Goal: Task Accomplishment & Management: Complete application form

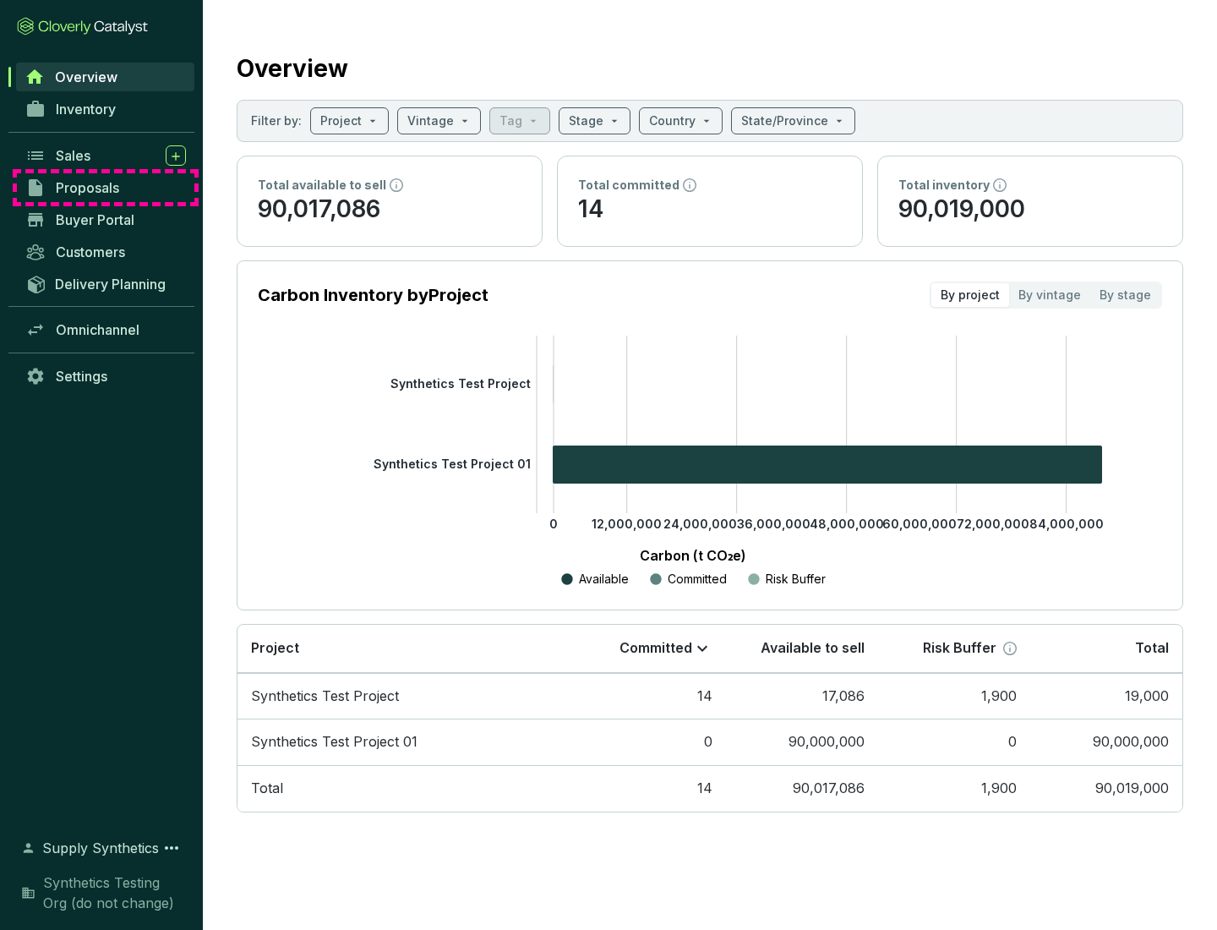
click at [106, 188] on span "Proposals" at bounding box center [87, 187] width 63 height 17
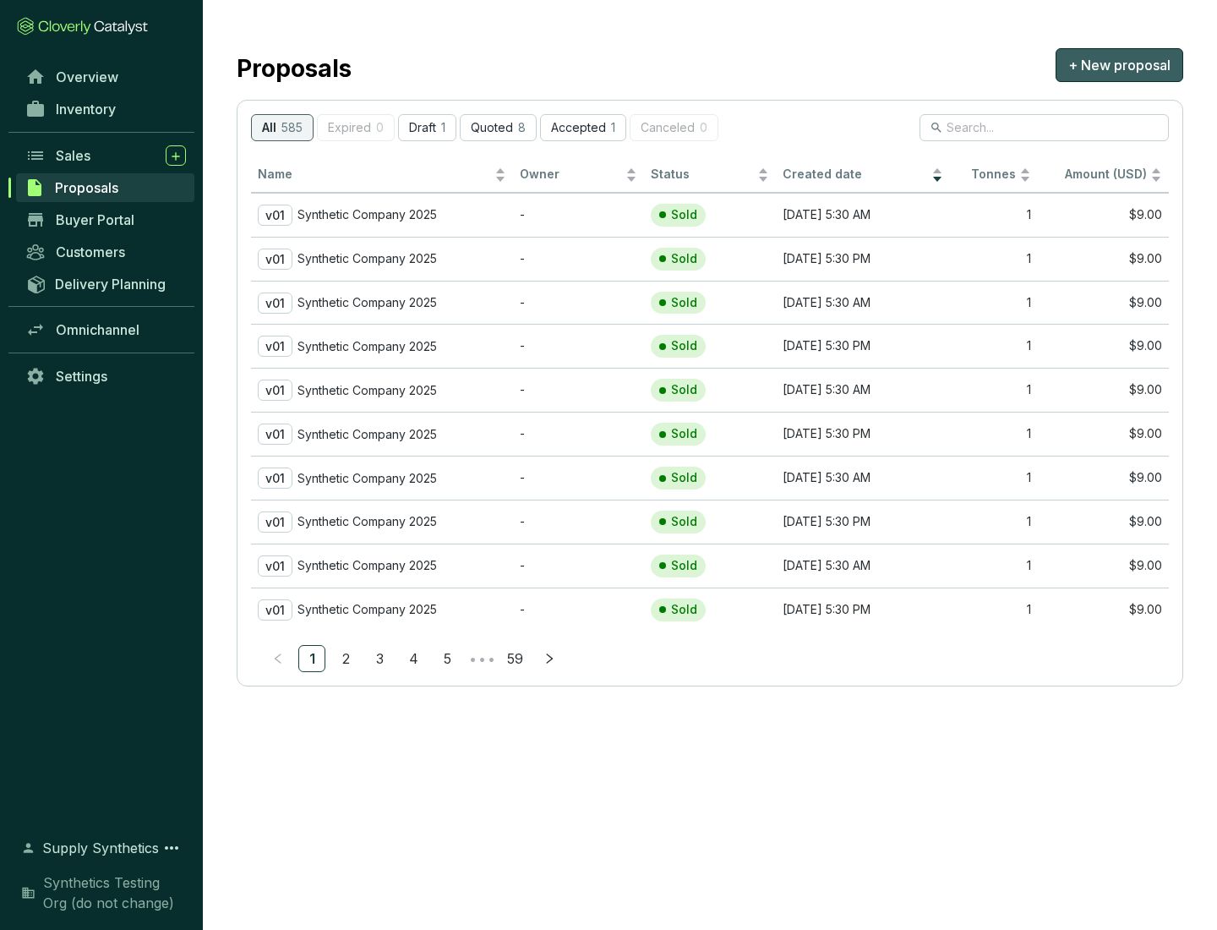
click at [1119, 65] on span "+ New proposal" at bounding box center [1119, 65] width 102 height 20
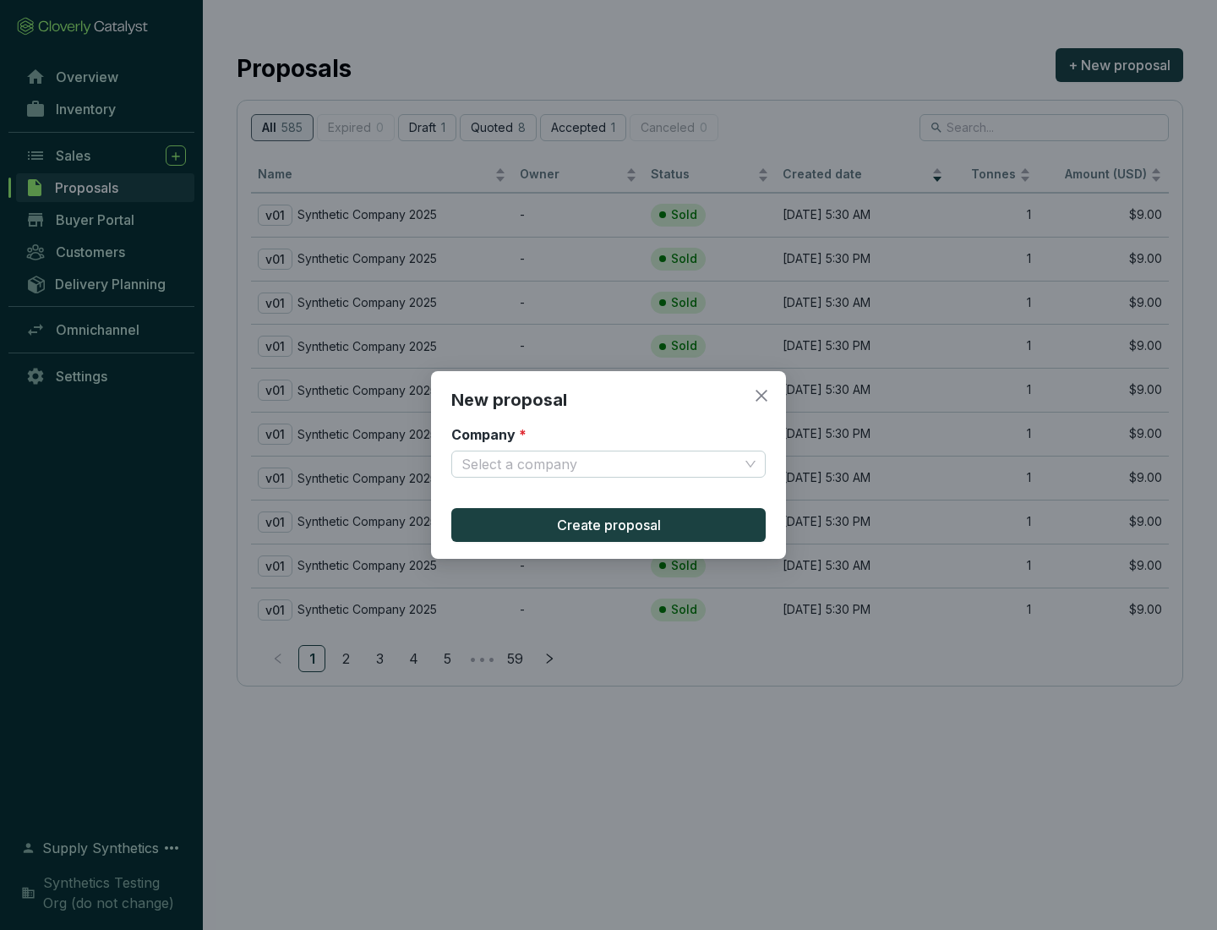
click at [600, 464] on input "Company *" at bounding box center [599, 463] width 277 height 25
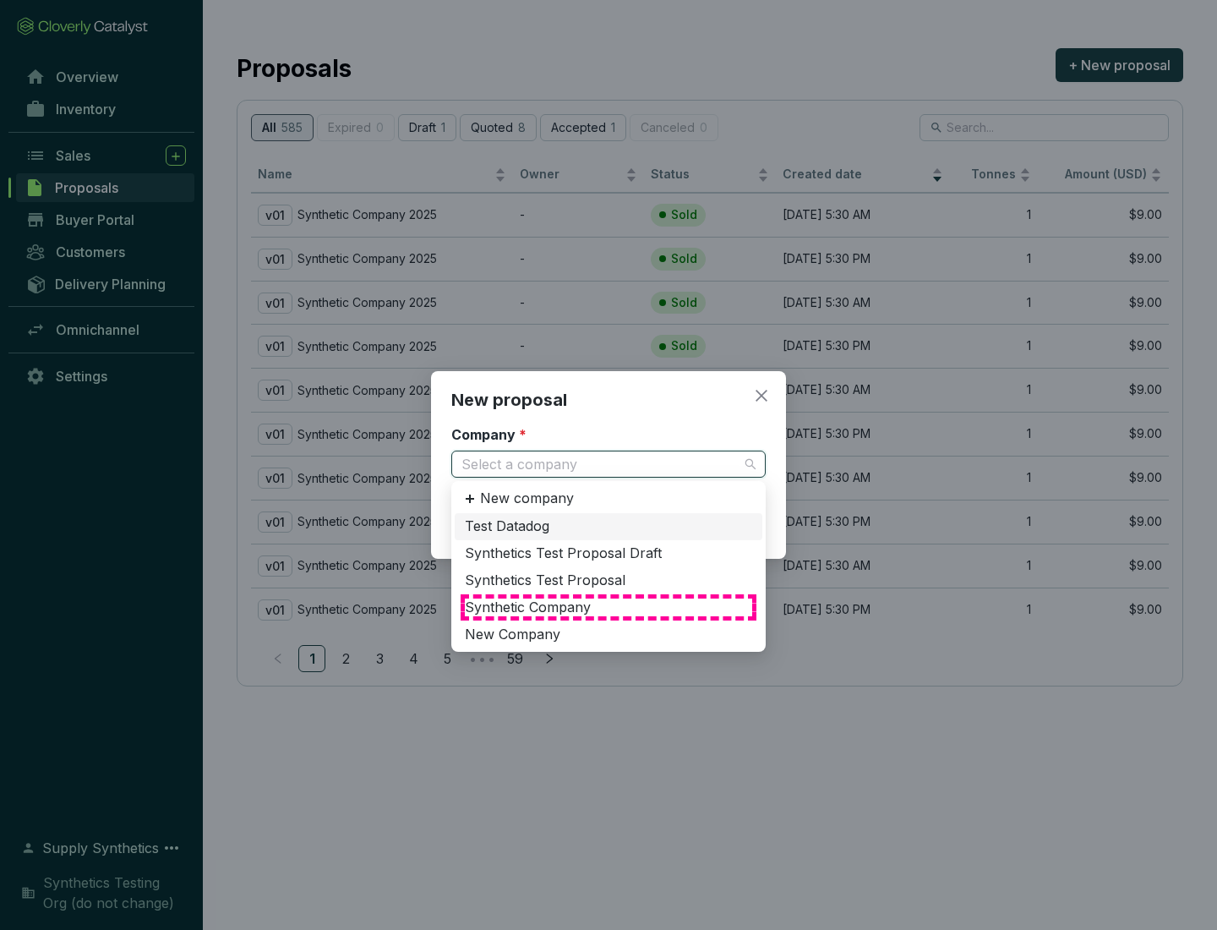
click at [609, 607] on div "Synthetic Company" at bounding box center [608, 607] width 287 height 19
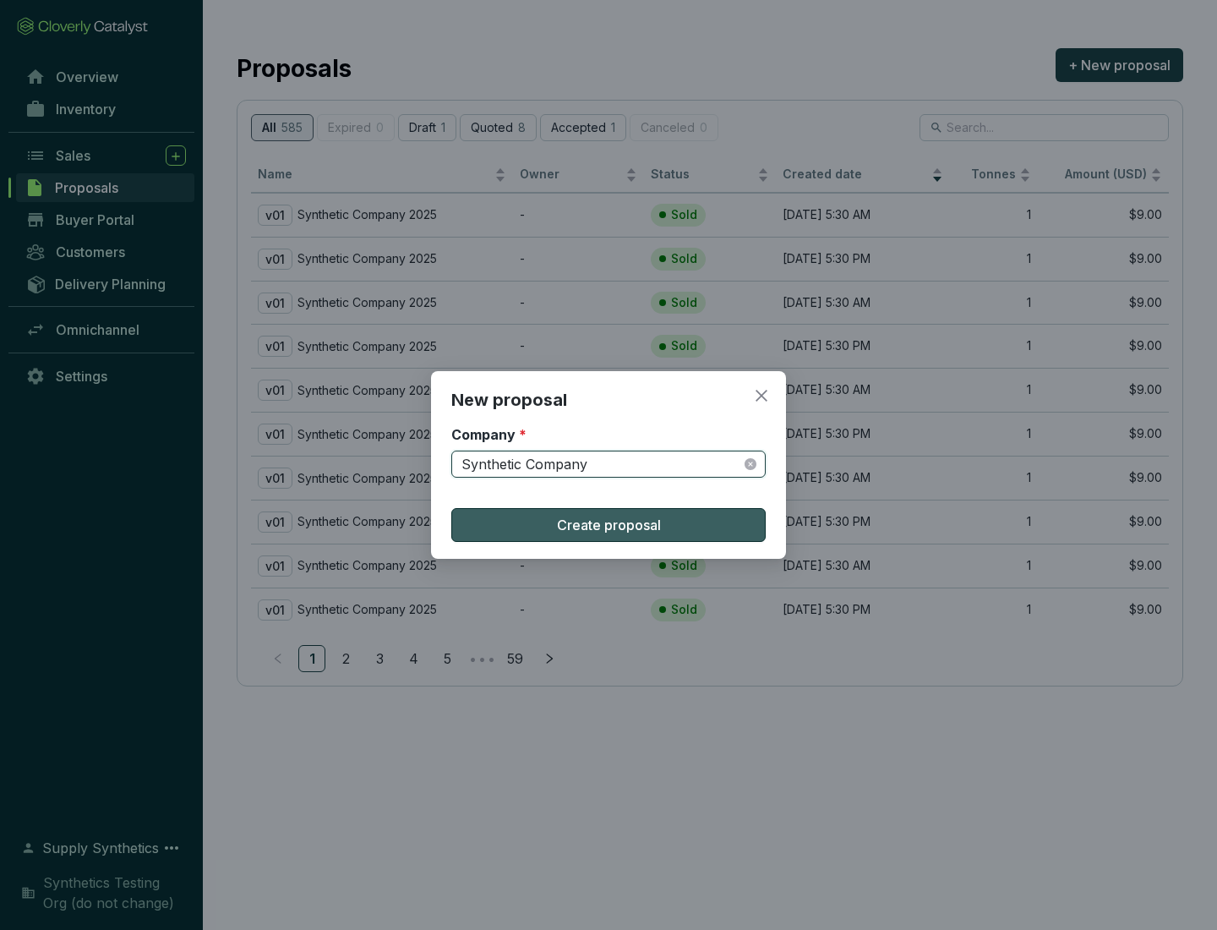
click at [609, 525] on span "Create proposal" at bounding box center [609, 525] width 104 height 20
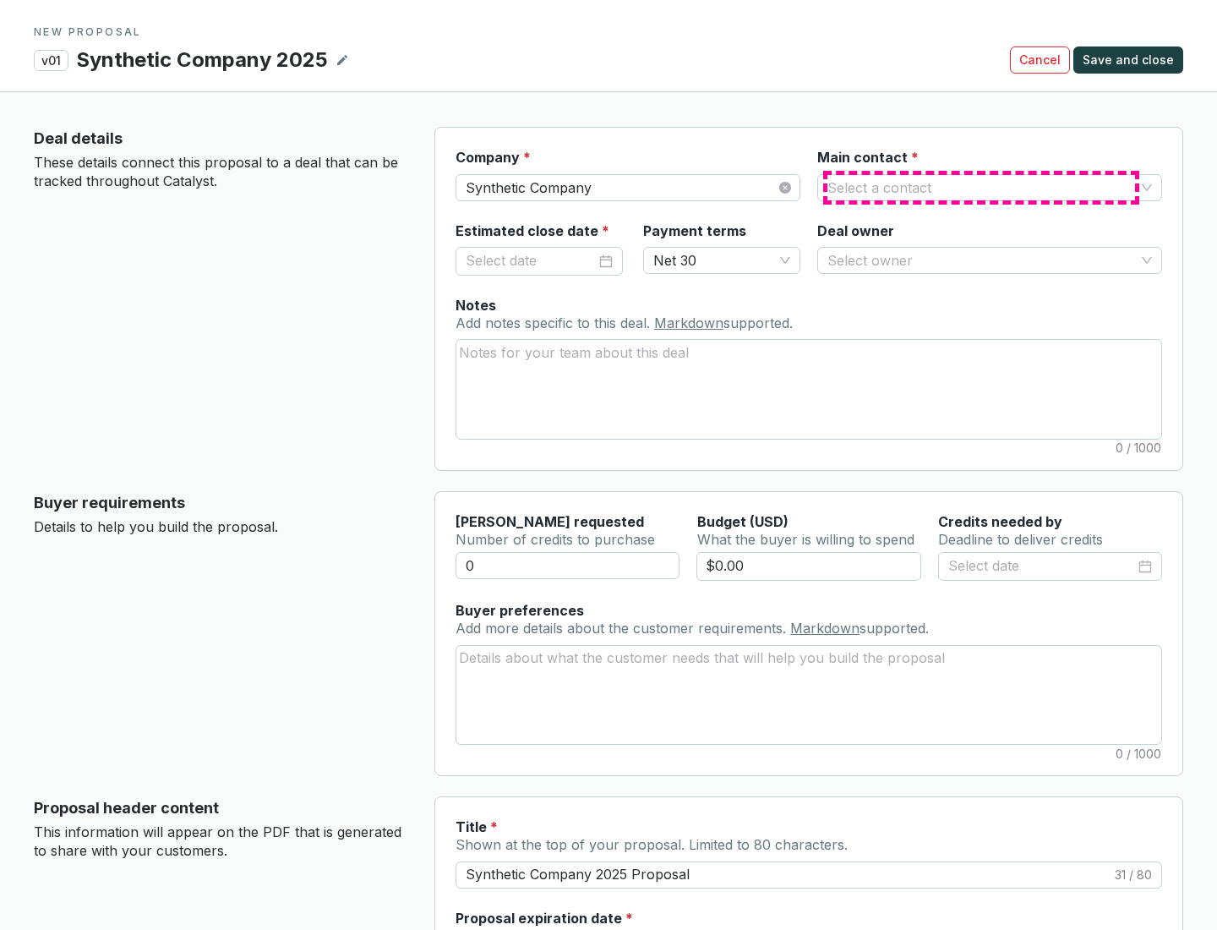
click at [981, 187] on input "Main contact *" at bounding box center [981, 187] width 308 height 25
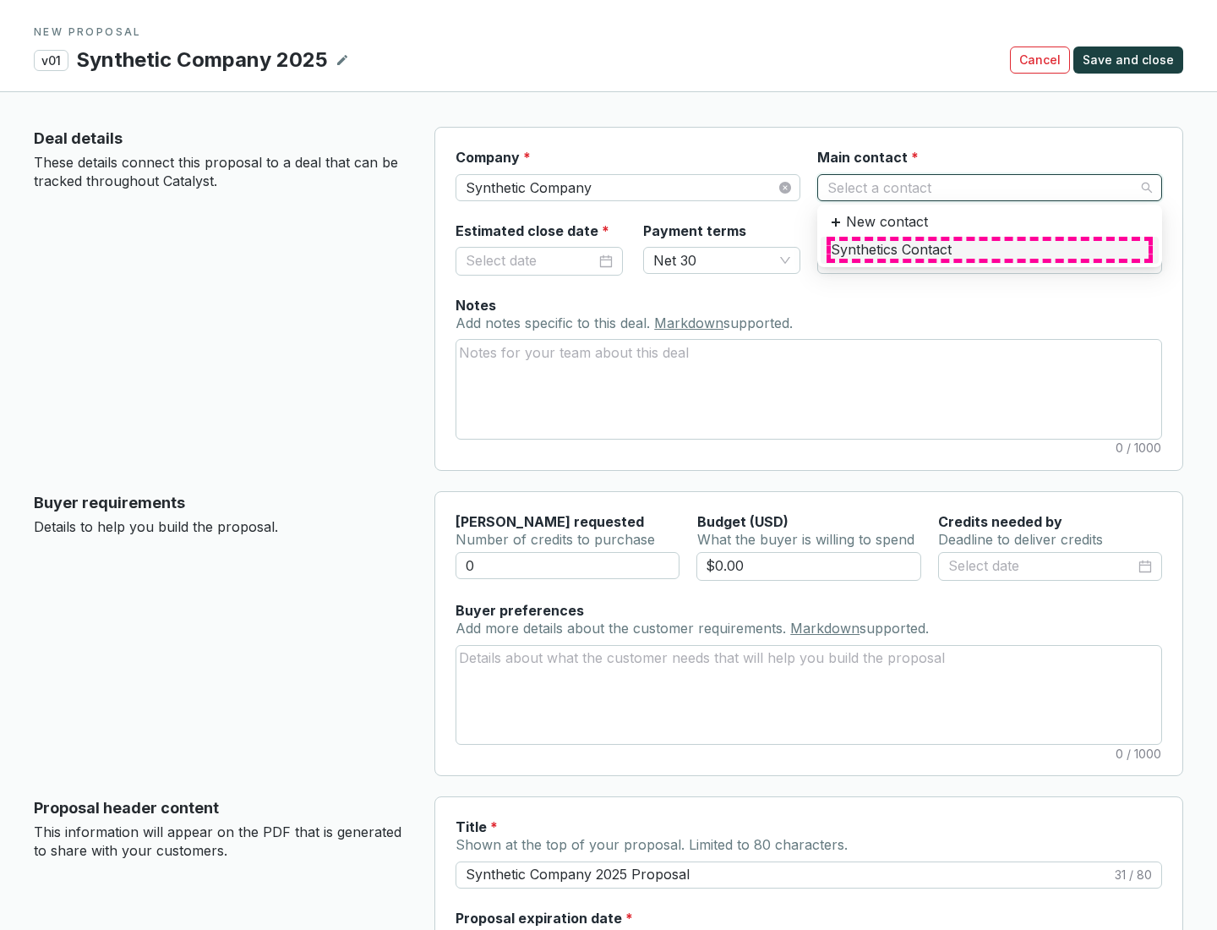
click at [989, 249] on div "Synthetics Contact" at bounding box center [990, 250] width 318 height 19
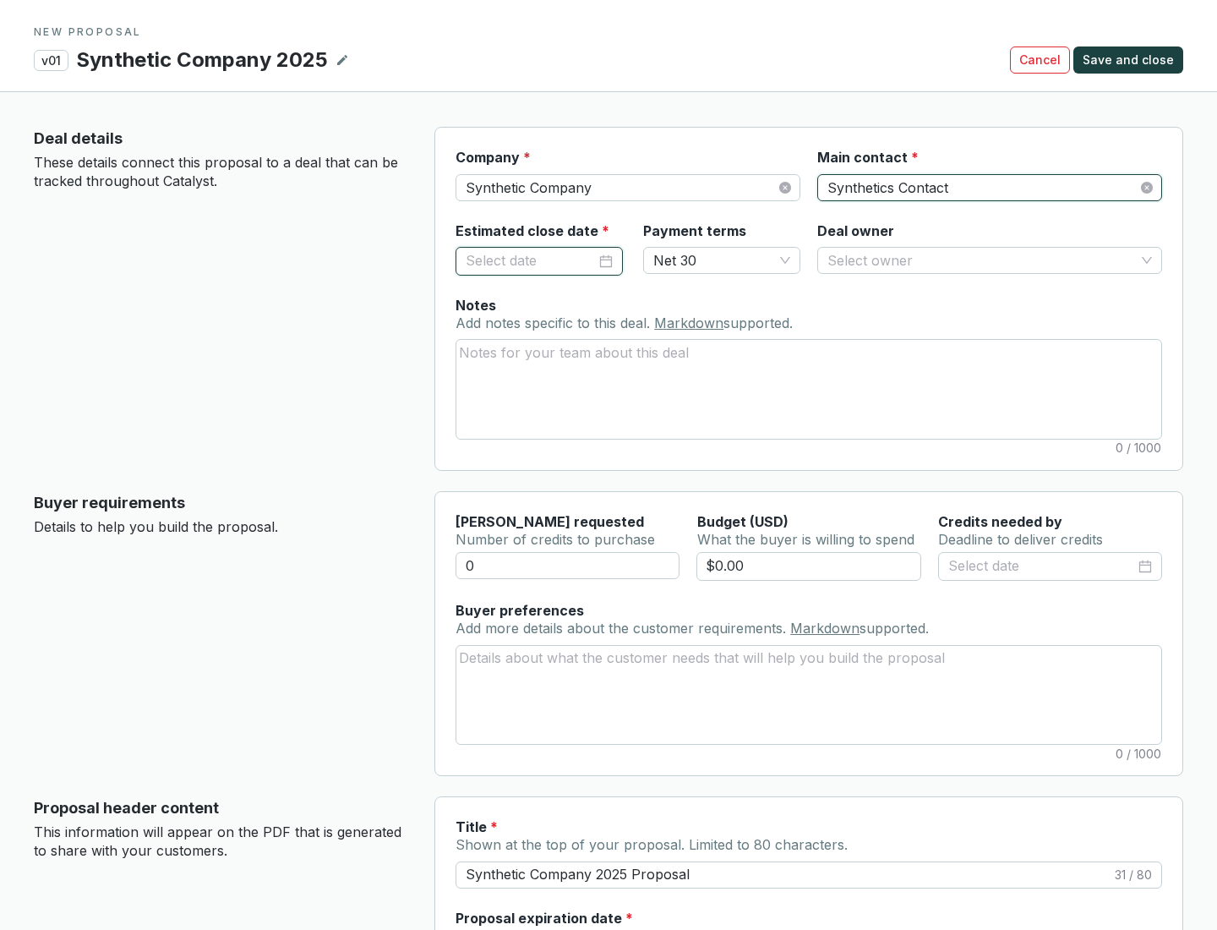
click at [531, 260] on input "Estimated close date *" at bounding box center [531, 261] width 130 height 22
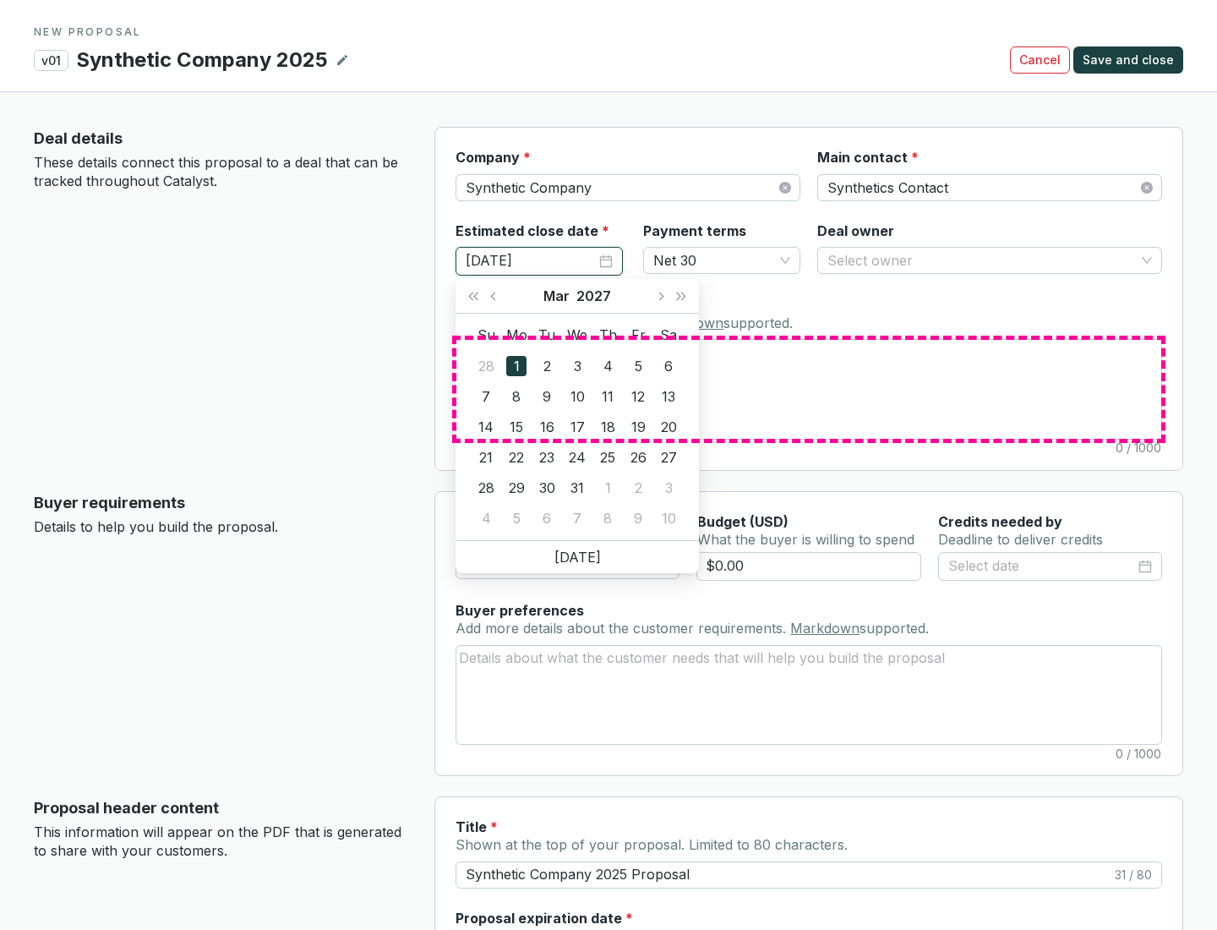
type input "[DATE]"
click at [809, 389] on textarea "Notes Add notes specific to this deal. Markdown supported." at bounding box center [808, 389] width 705 height 98
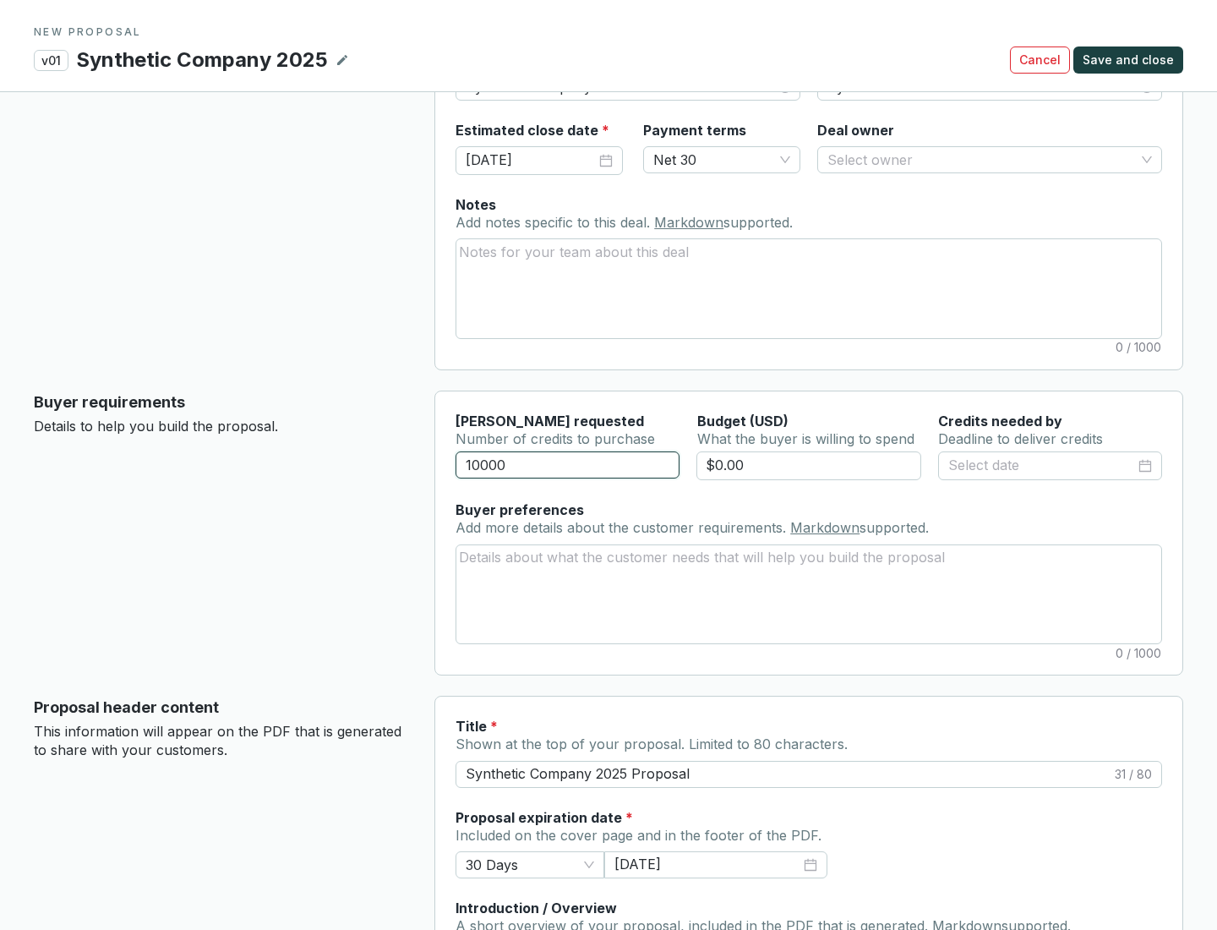
scroll to position [101, 0]
type input "10000"
type input "$0.00"
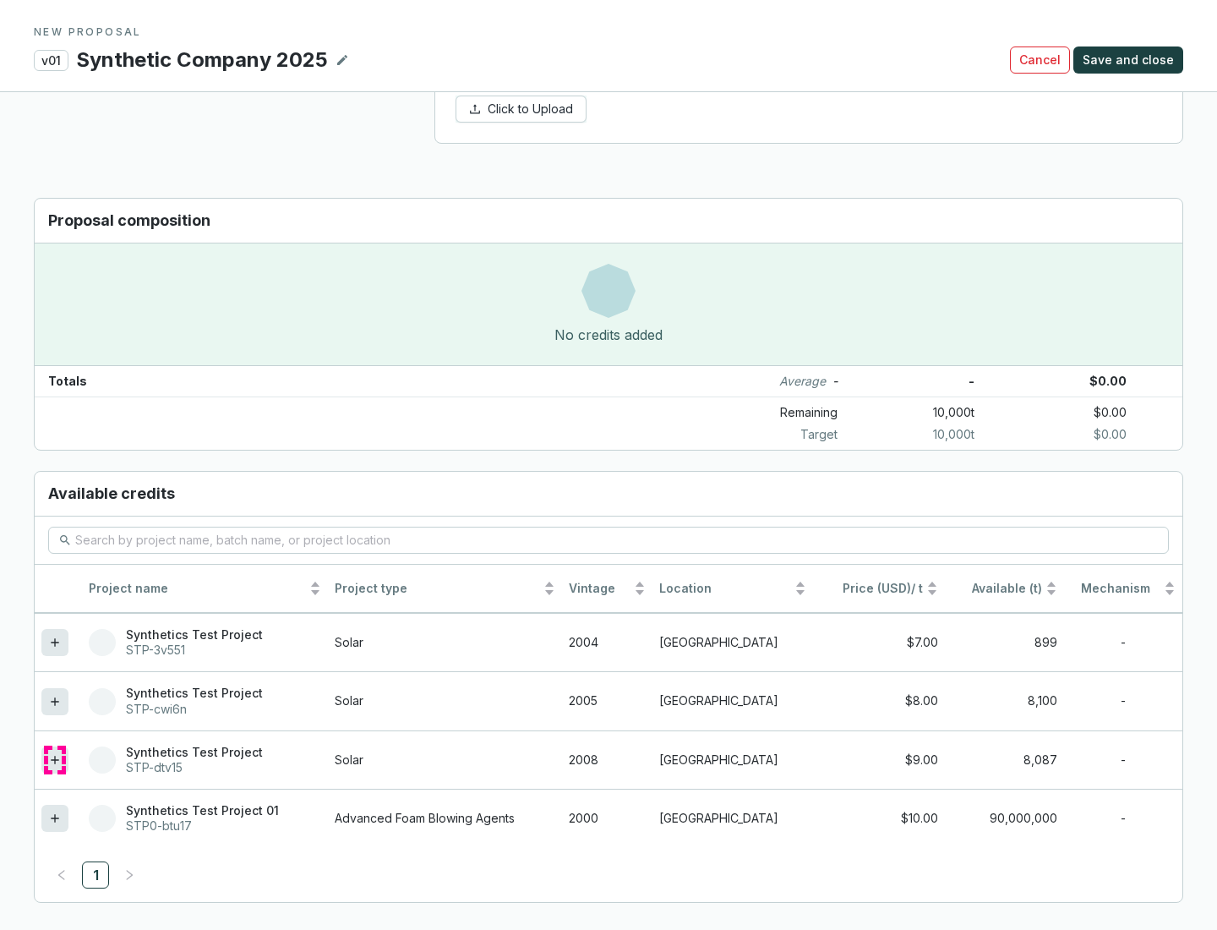
click at [55, 760] on icon at bounding box center [55, 760] width 8 height 8
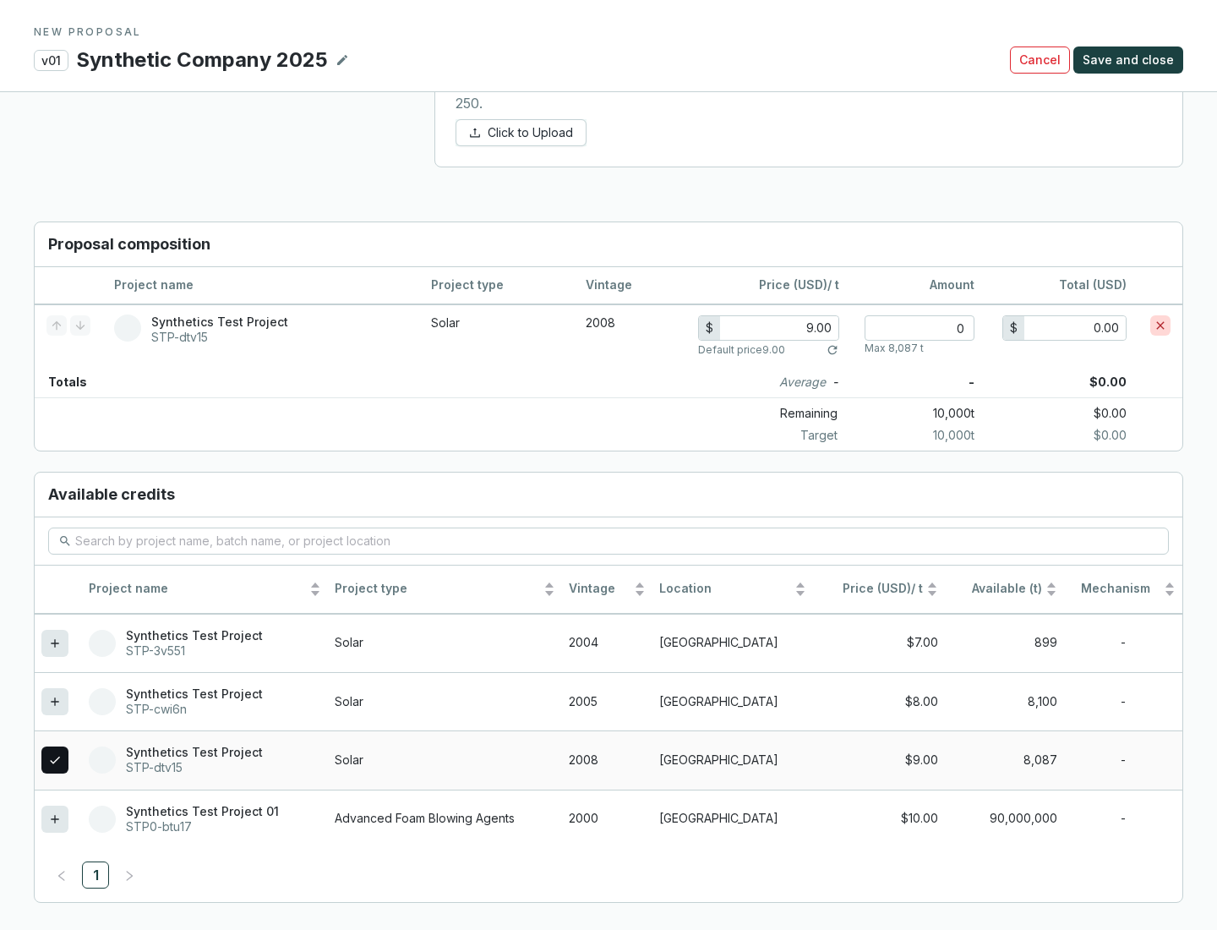
scroll to position [972, 0]
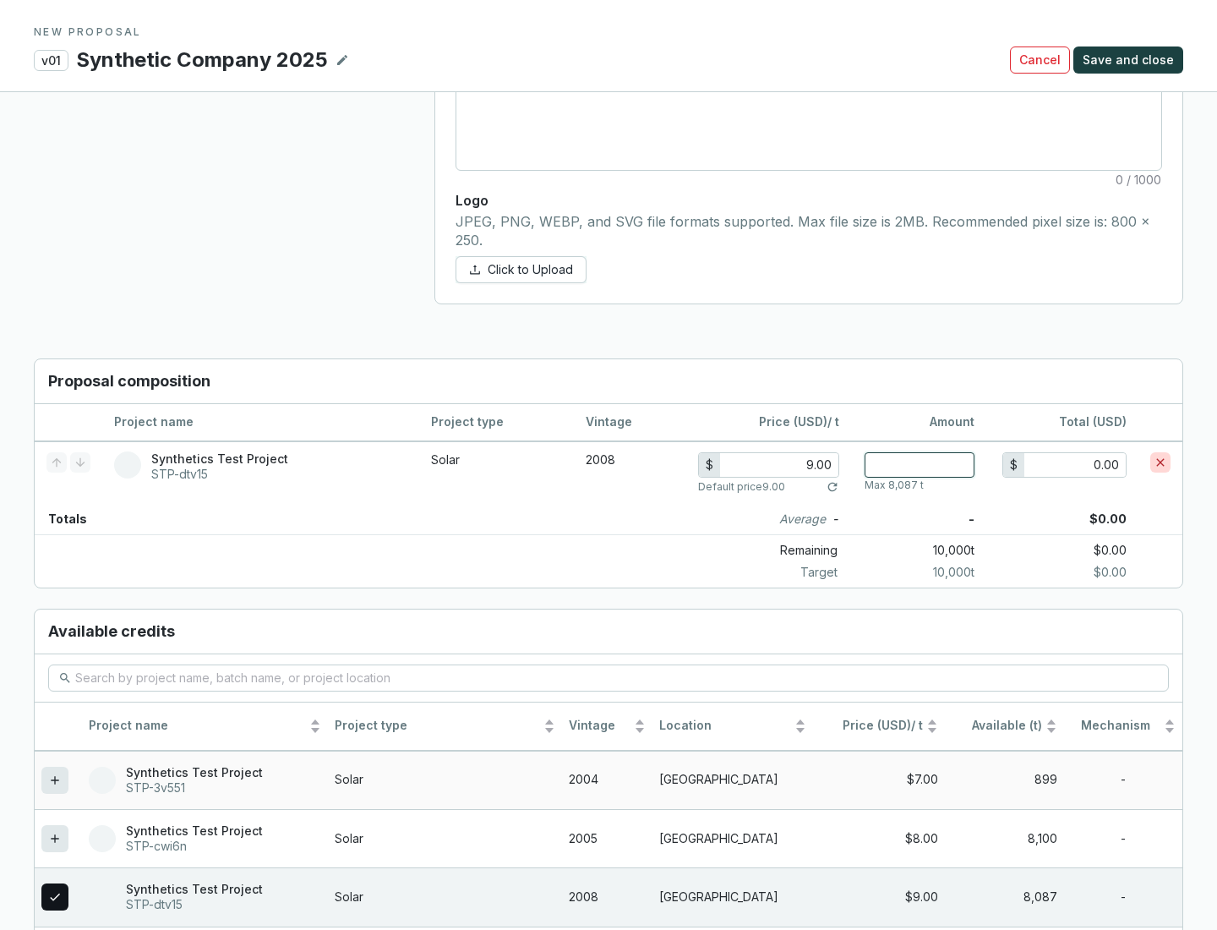
type input "1"
type input "9.00"
type input "1"
click at [1131, 60] on span "Save and close" at bounding box center [1128, 60] width 91 height 17
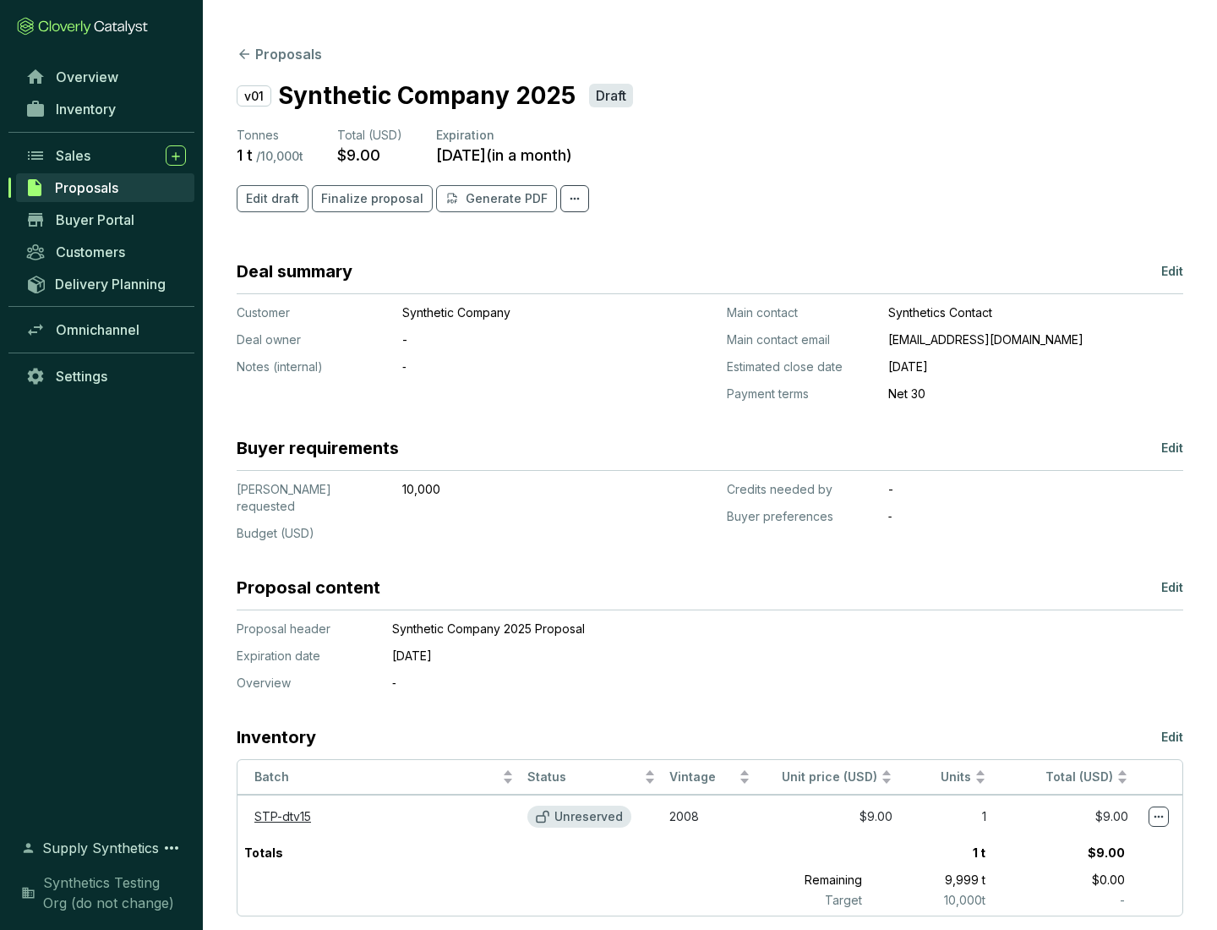
click at [367, 199] on span "Finalize proposal" at bounding box center [372, 198] width 102 height 17
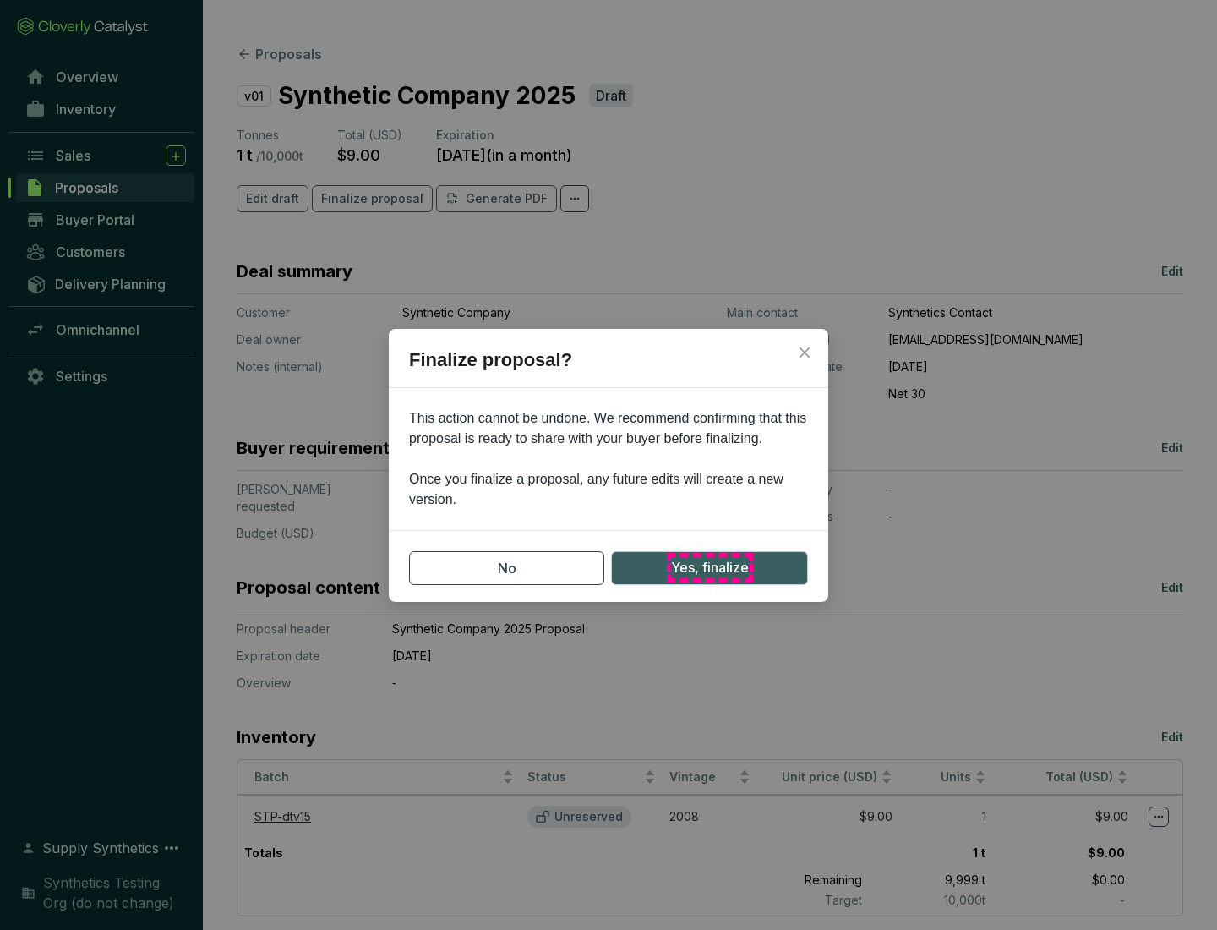
click at [709, 567] on span "Yes, finalize" at bounding box center [710, 567] width 78 height 21
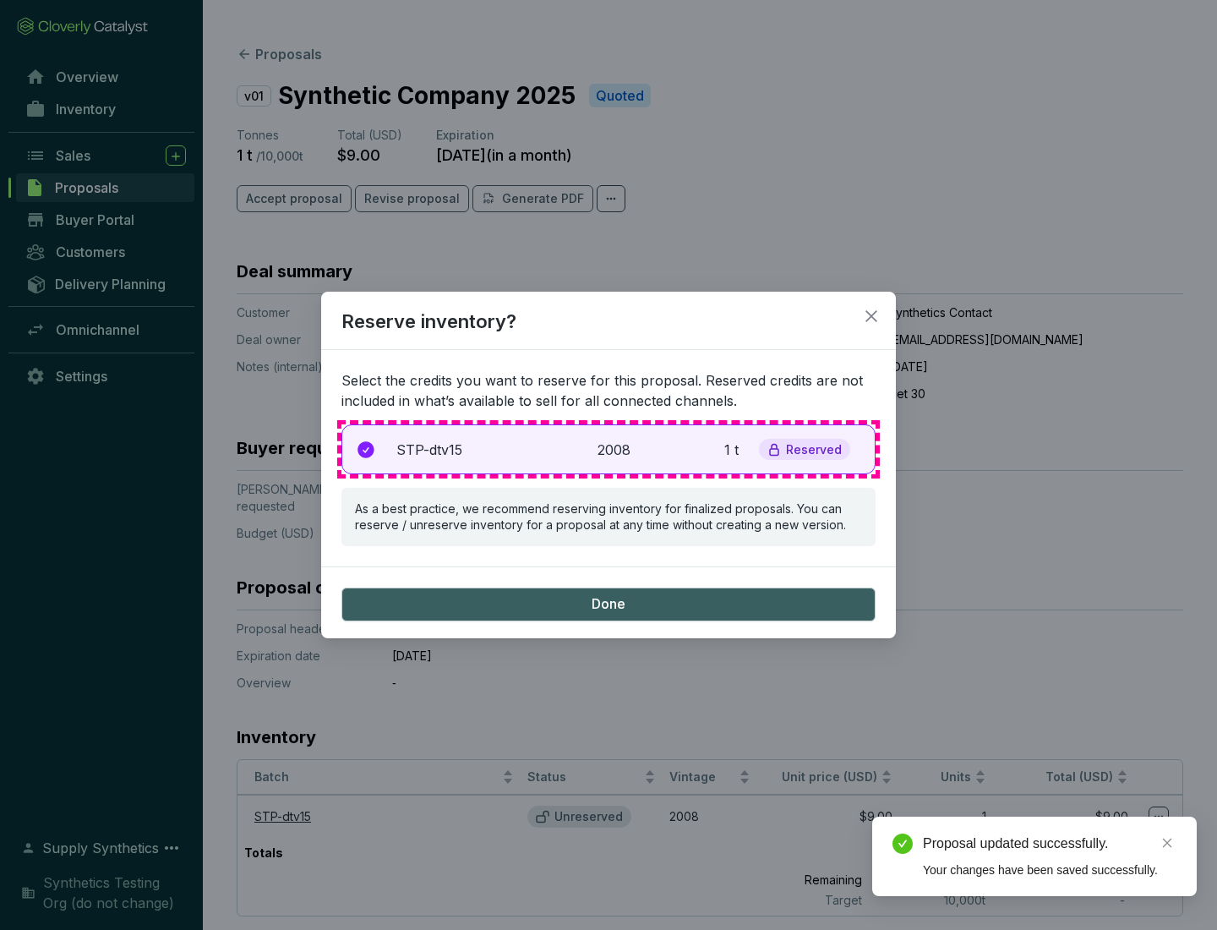
click at [609, 449] on p "2008" at bounding box center [616, 450] width 37 height 20
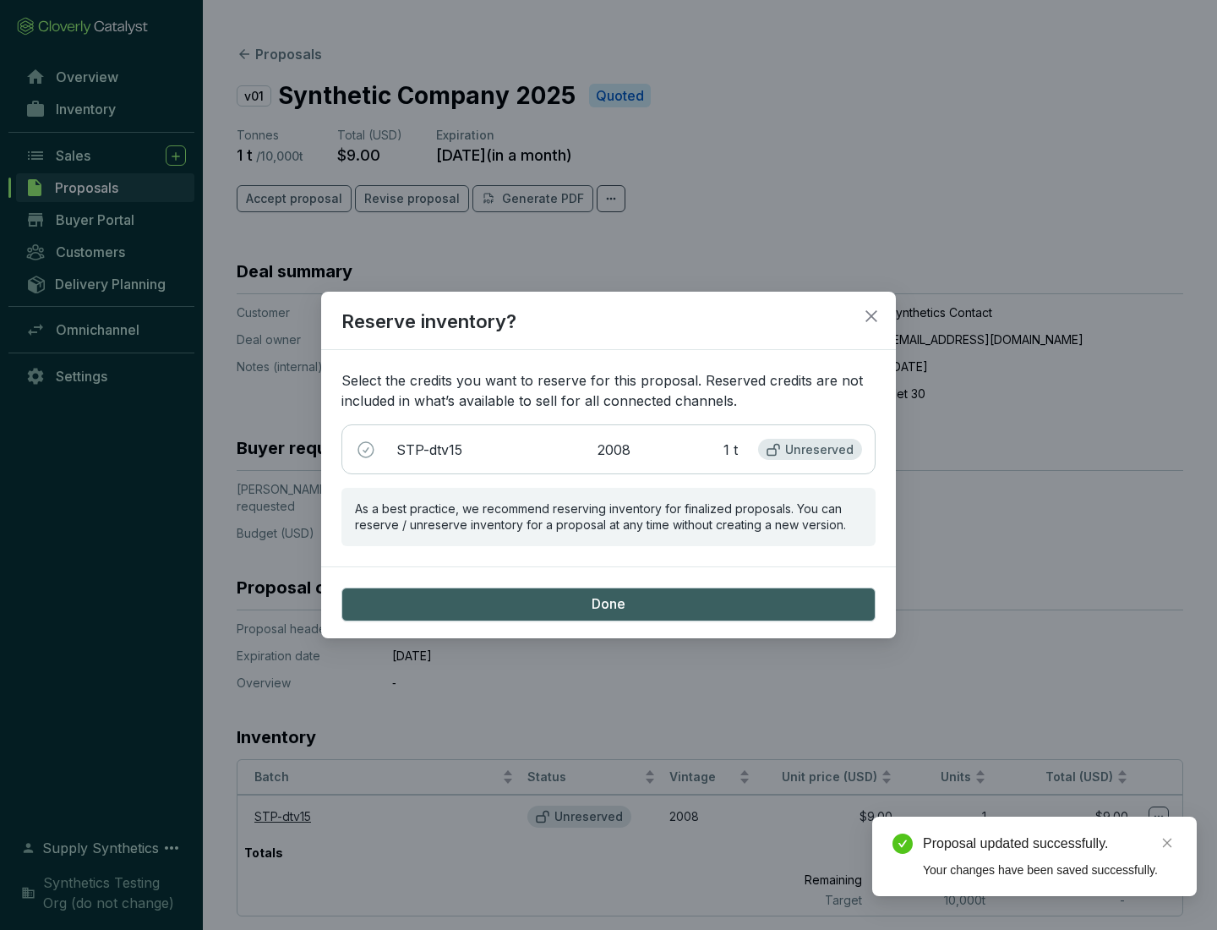
click at [609, 603] on span "Done" at bounding box center [609, 604] width 34 height 19
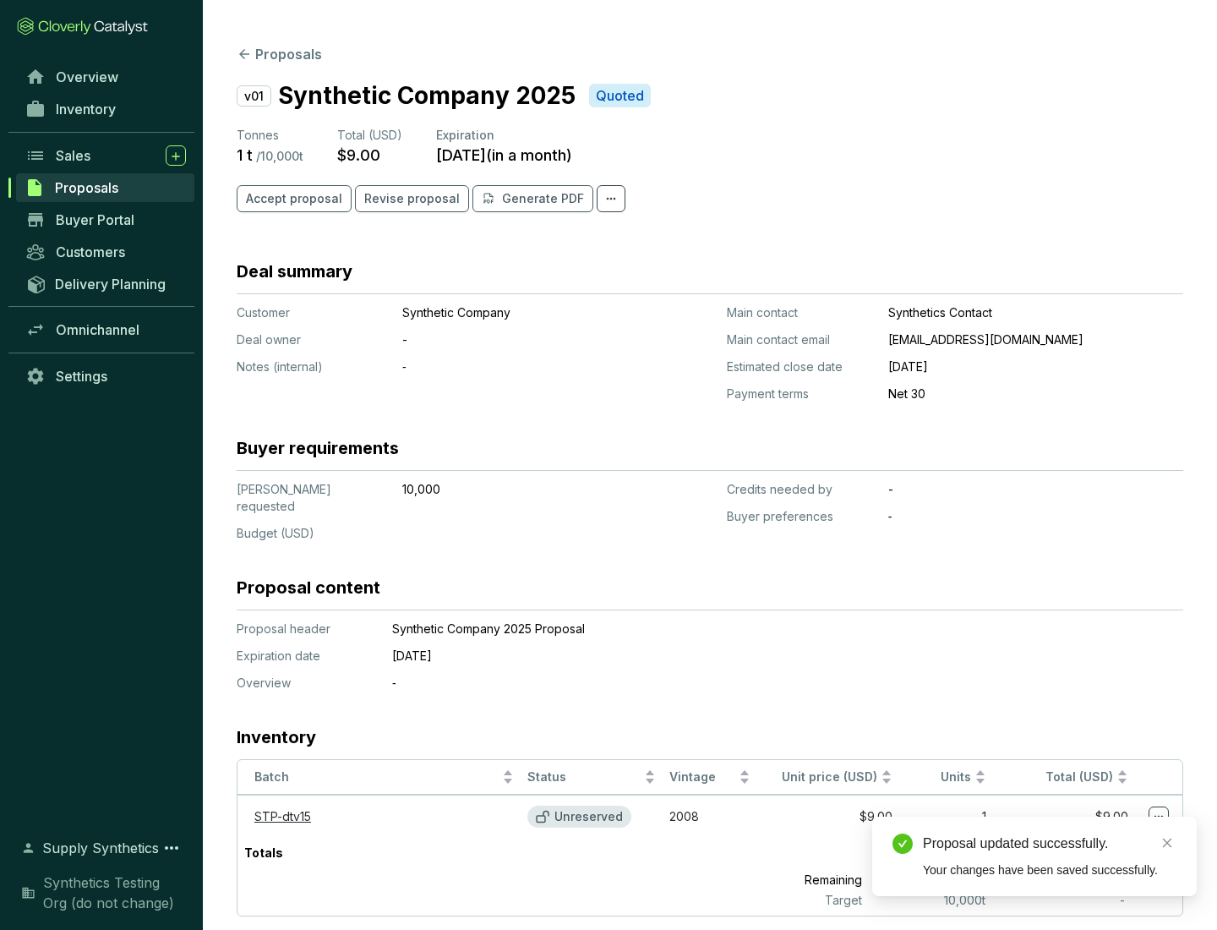
click at [1050, 844] on div "Proposal updated successfully." at bounding box center [1050, 843] width 254 height 20
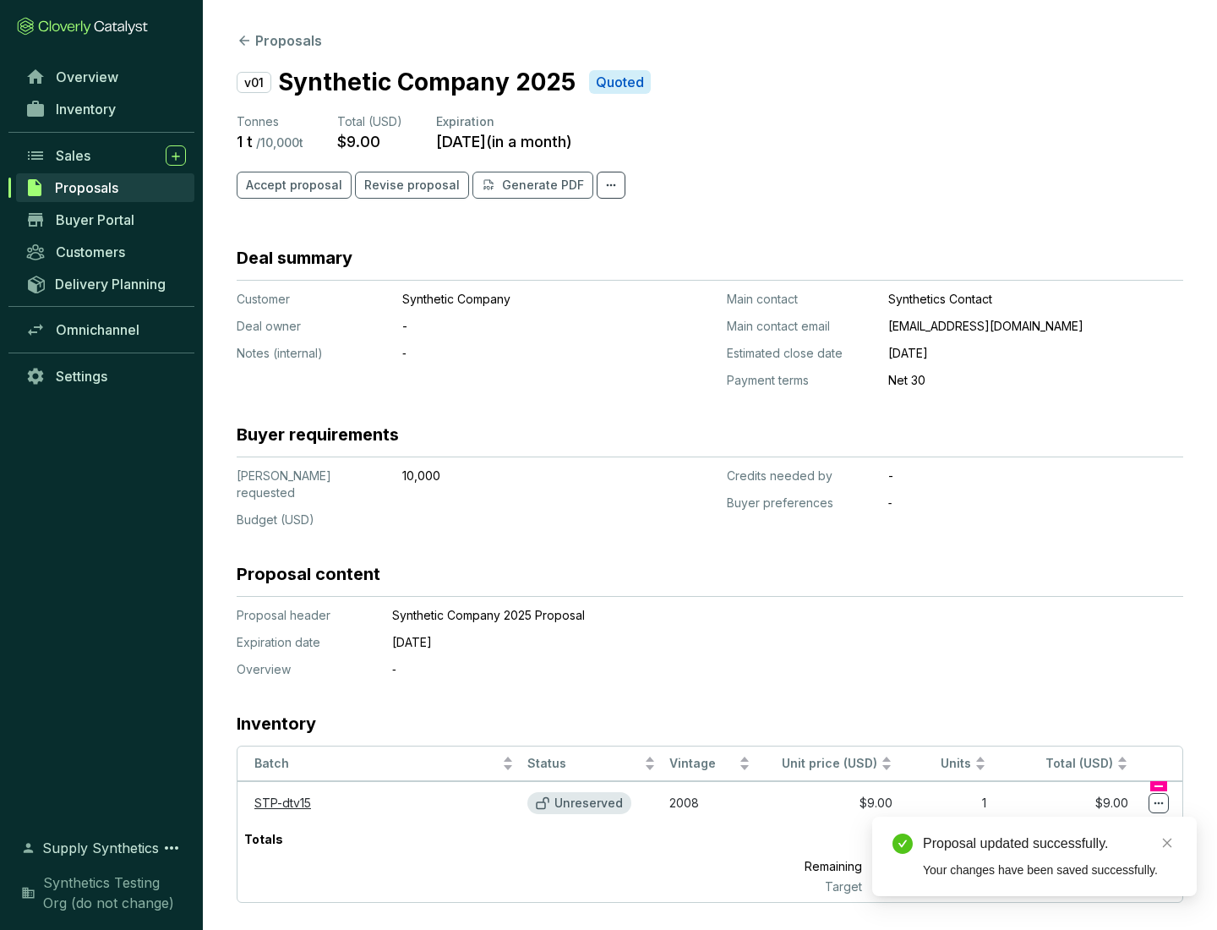
click at [1159, 802] on icon at bounding box center [1159, 803] width 9 height 3
click at [1107, 824] on div "Proposal updated successfully. Your changes have been saved successfully." at bounding box center [1034, 855] width 325 height 79
click at [1050, 844] on div "Proposal updated successfully." at bounding box center [1050, 843] width 254 height 20
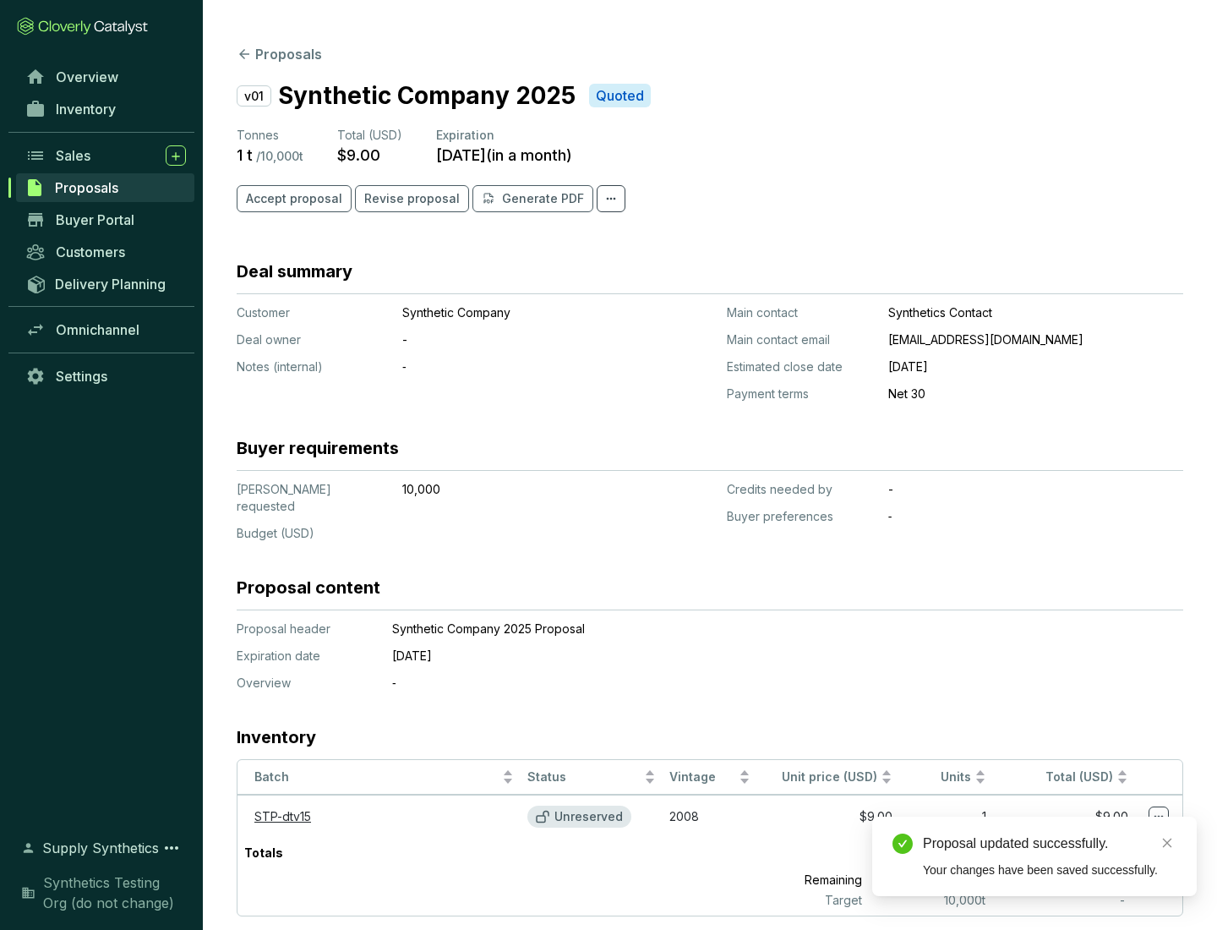
click at [292, 199] on span "Accept proposal" at bounding box center [294, 198] width 96 height 17
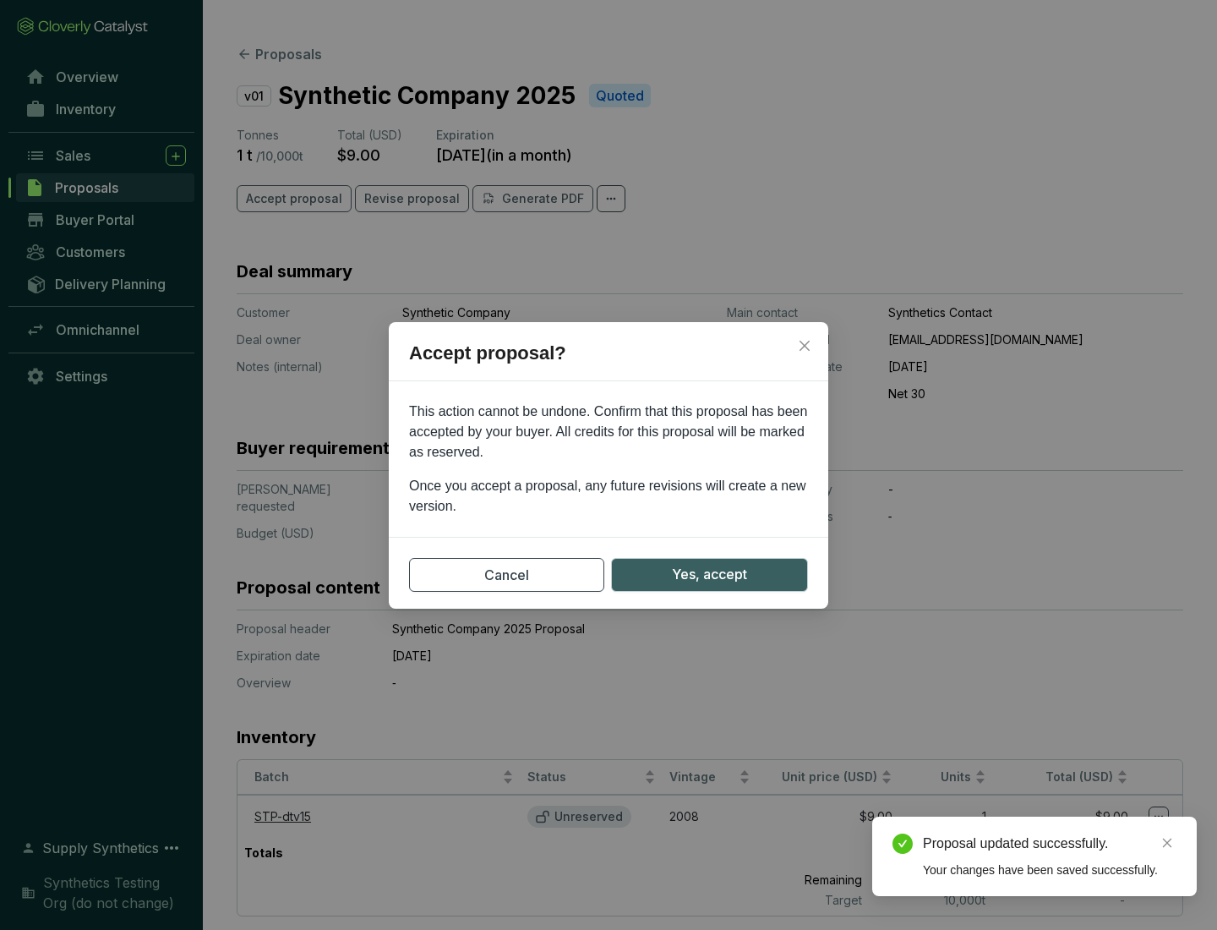
click at [709, 574] on span "Yes, accept" at bounding box center [709, 574] width 75 height 21
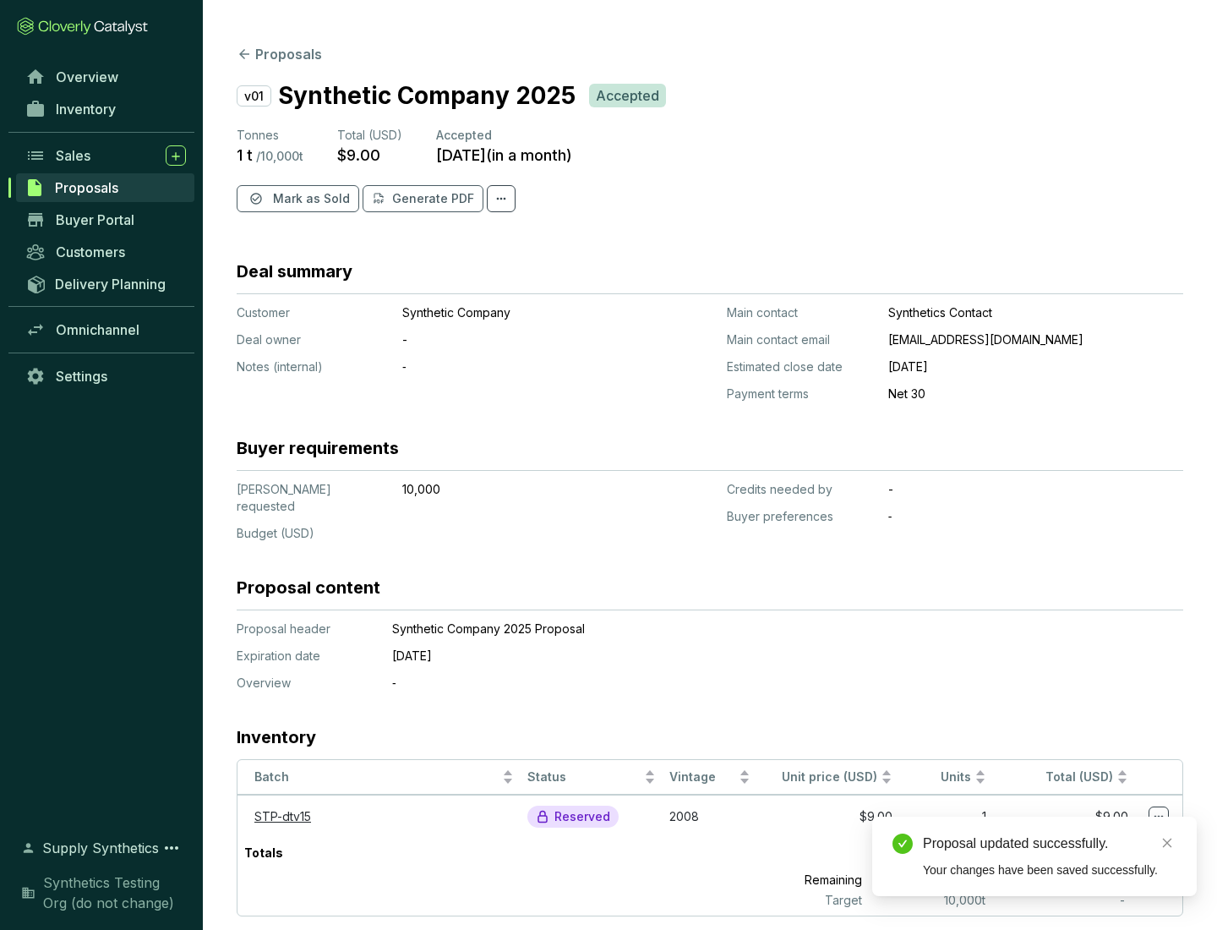
click at [309, 199] on span "Mark as Sold" at bounding box center [311, 198] width 77 height 17
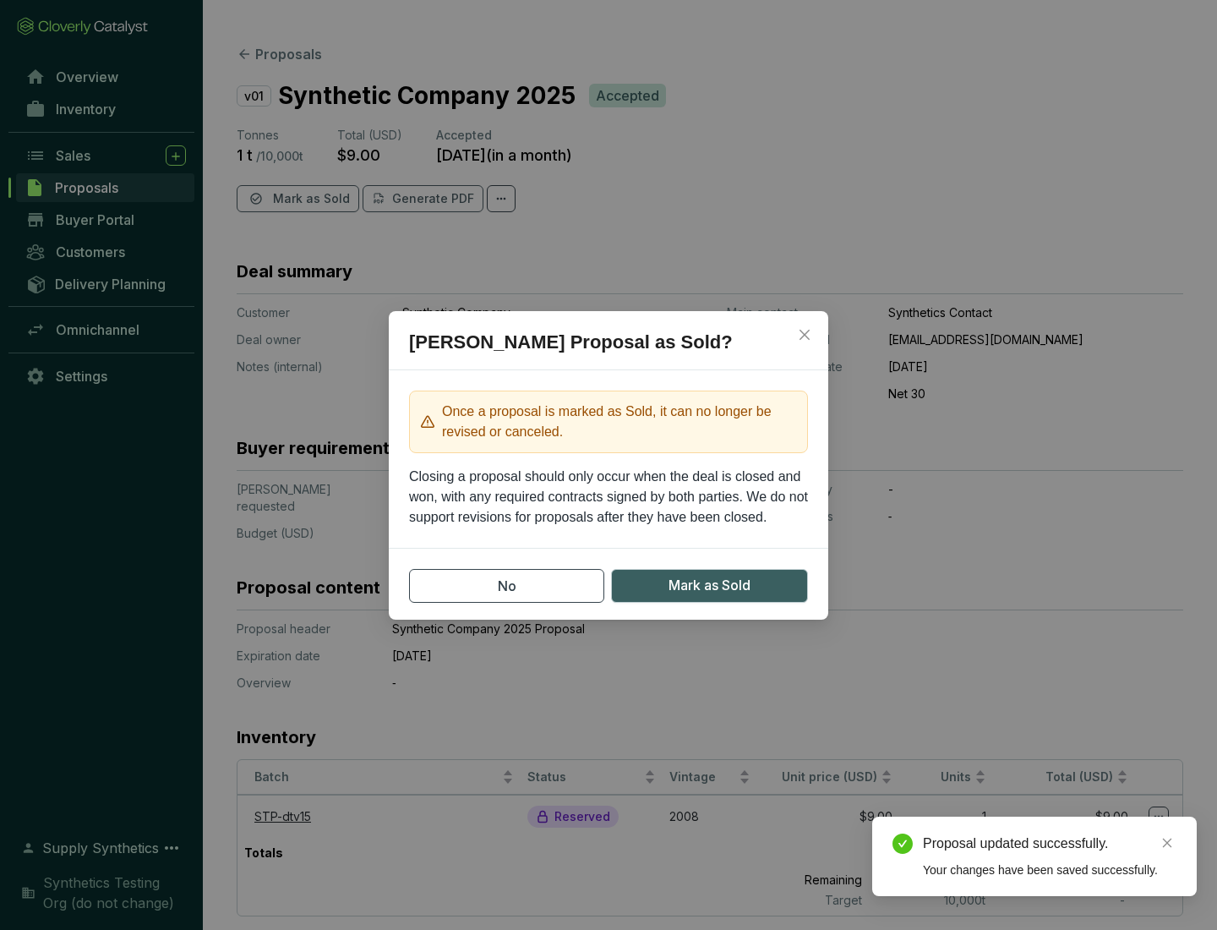
click at [709, 585] on span "Mark as Sold" at bounding box center [710, 585] width 82 height 21
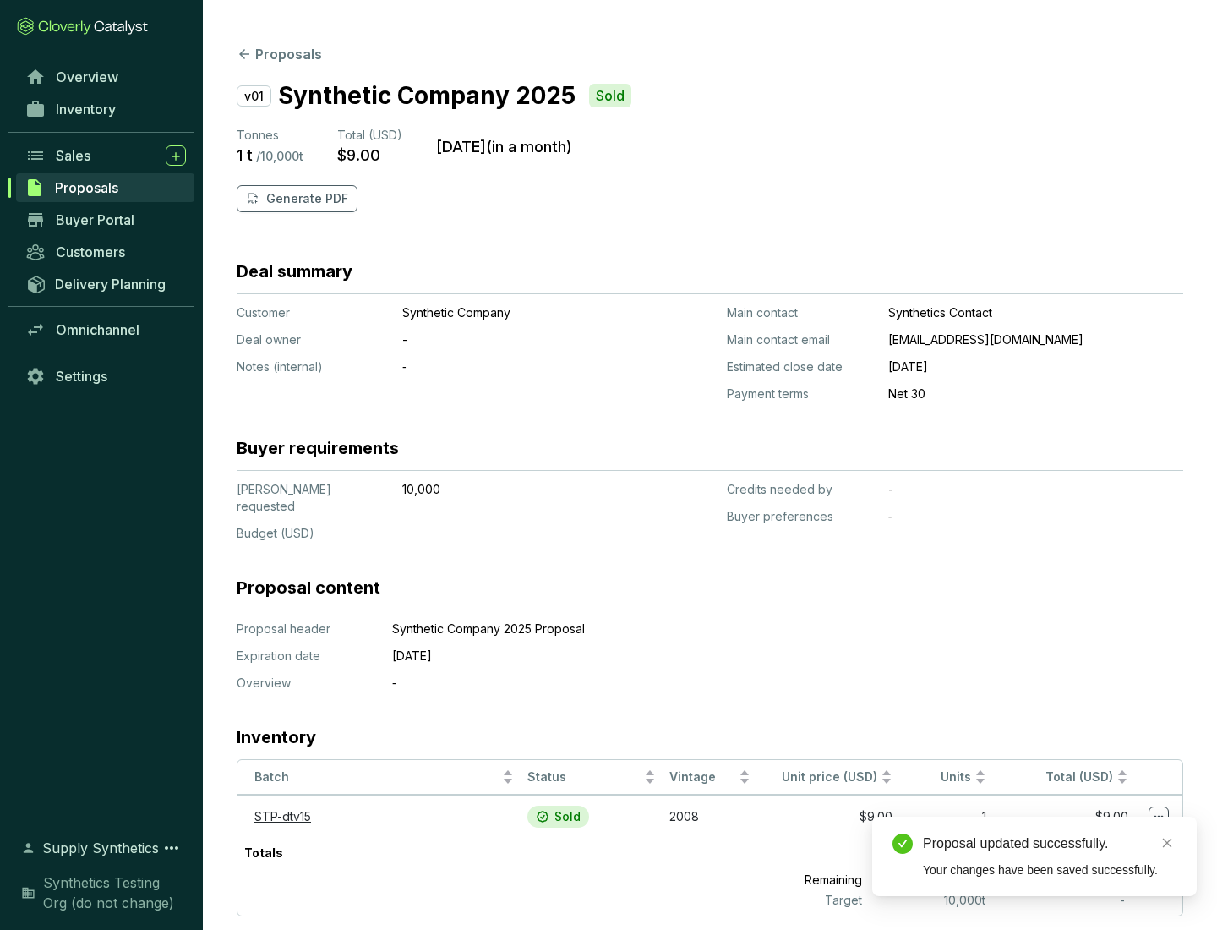
click at [305, 199] on p "Generate PDF" at bounding box center [307, 198] width 82 height 17
click at [1050, 844] on div "Proposal updated successfully." at bounding box center [1050, 843] width 254 height 20
